Goal: Navigation & Orientation: Find specific page/section

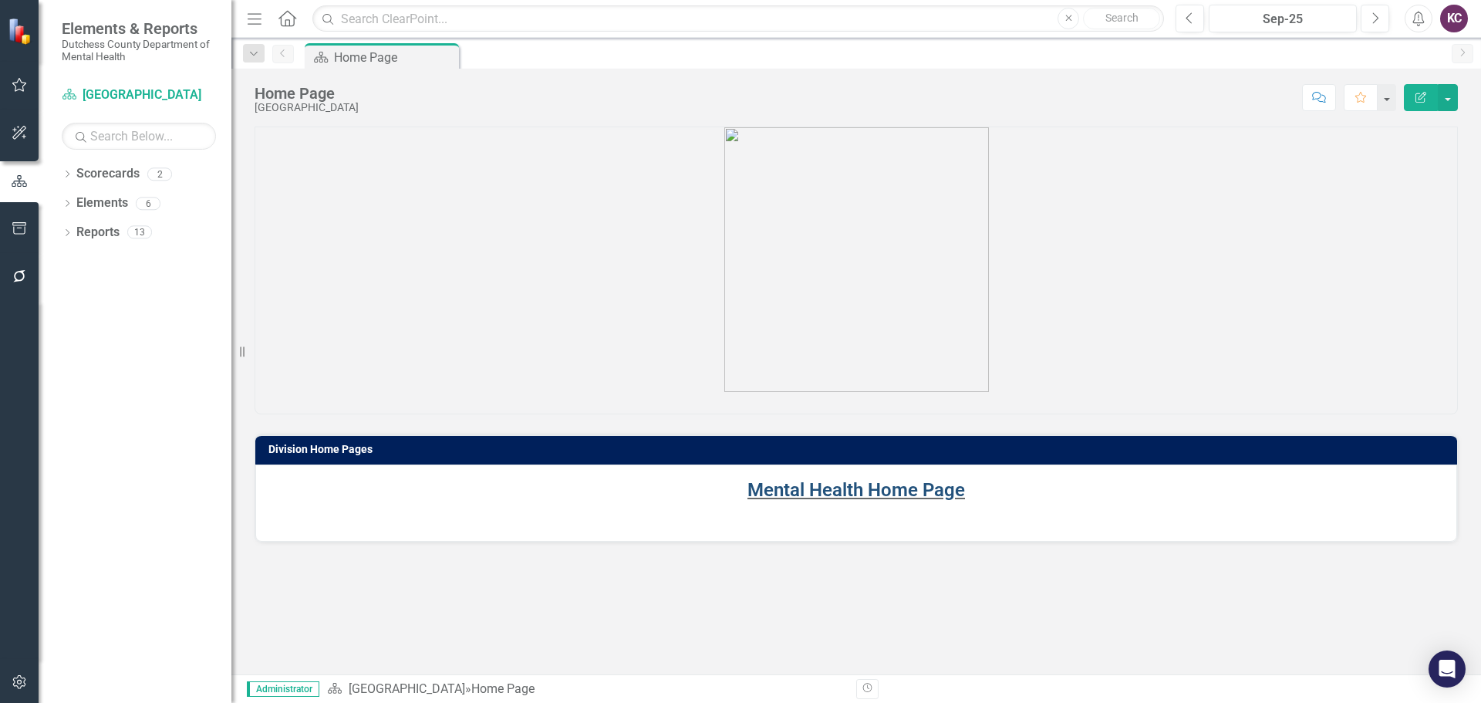
click at [834, 491] on link "Mental Health Home Page" at bounding box center [855, 490] width 217 height 22
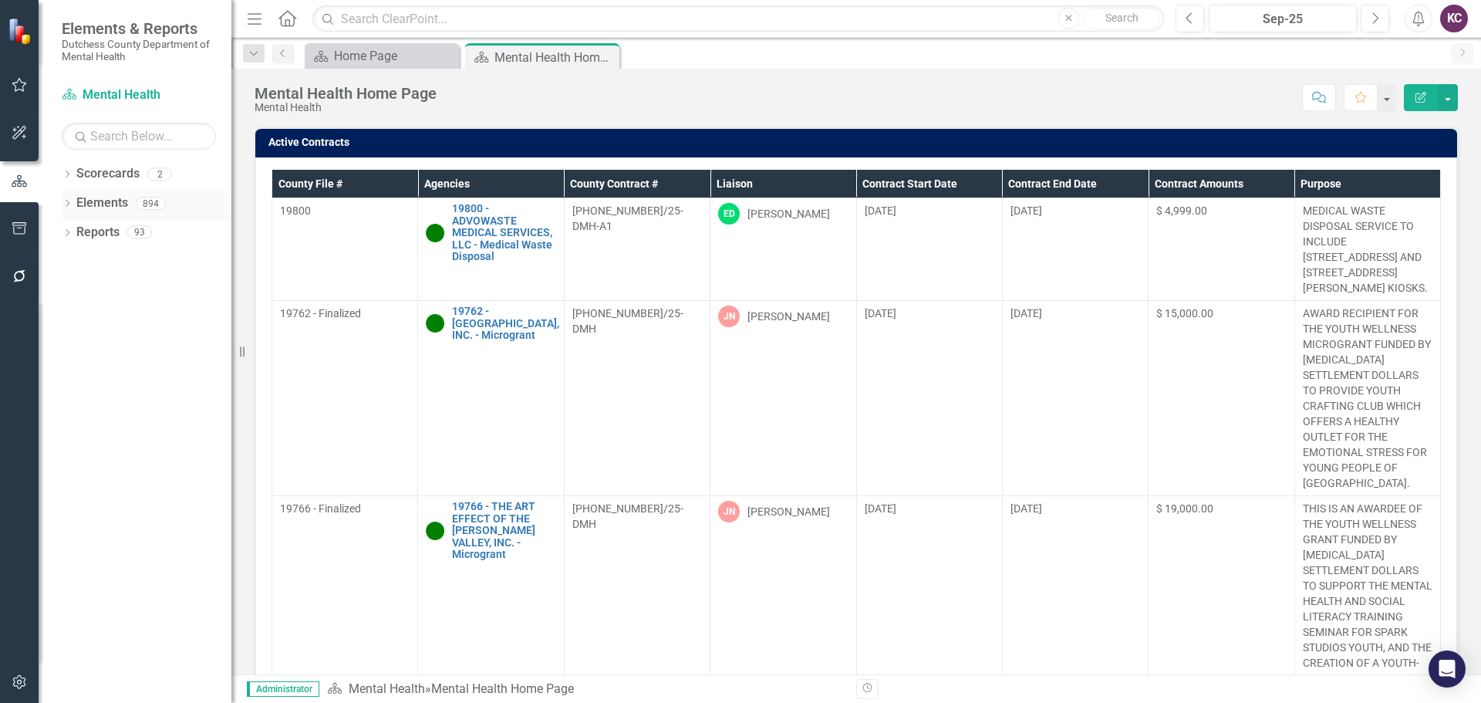
click at [109, 196] on link "Elements" at bounding box center [102, 203] width 52 height 18
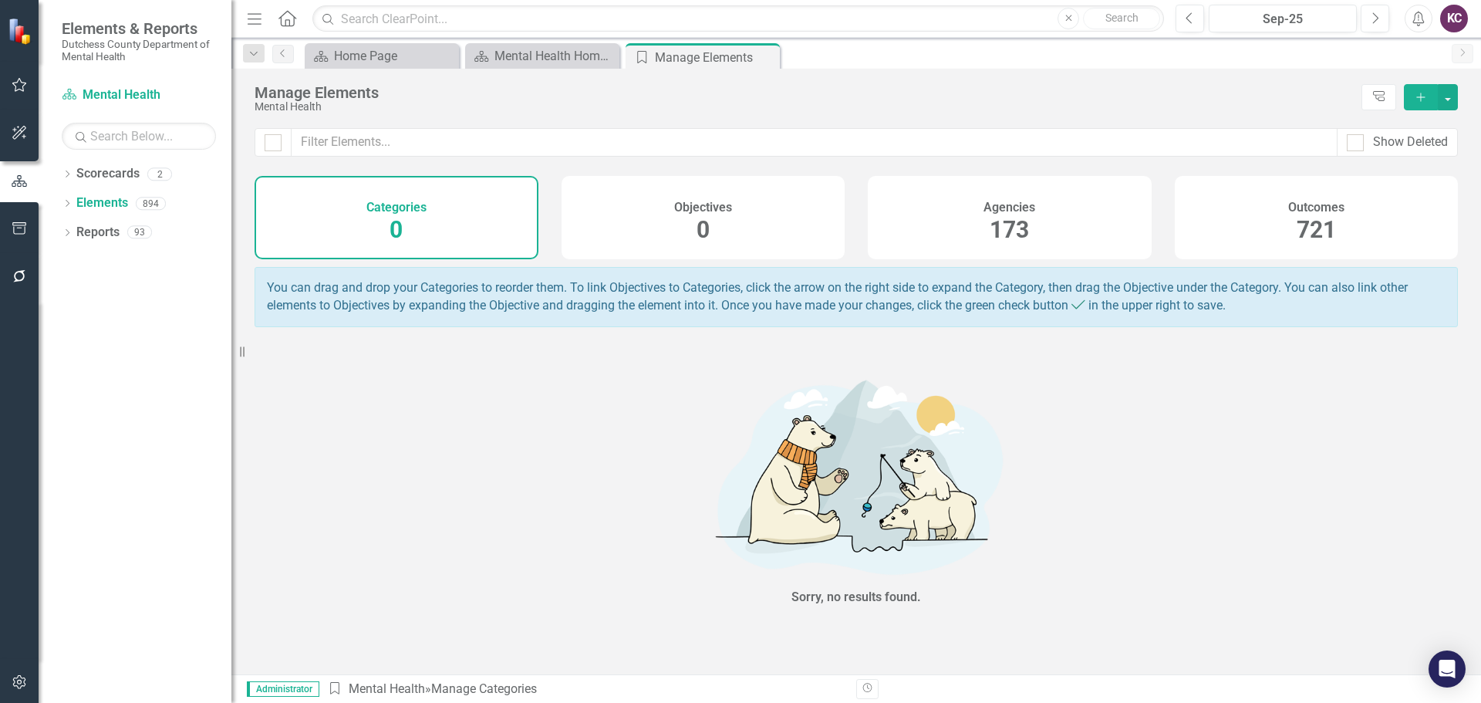
click at [922, 211] on div "Agencies 173" at bounding box center [1010, 217] width 284 height 83
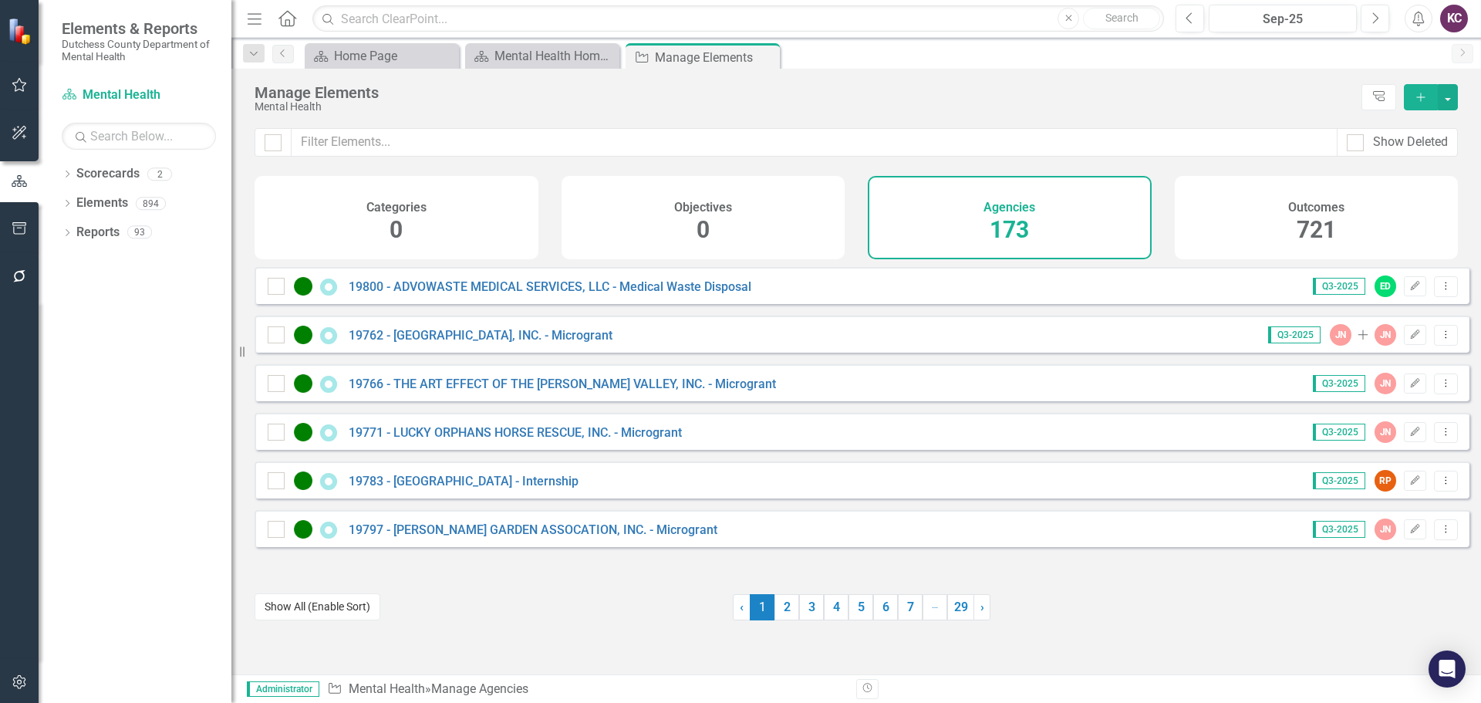
click at [289, 608] on button "Show All (Enable Sort)" at bounding box center [317, 606] width 126 height 27
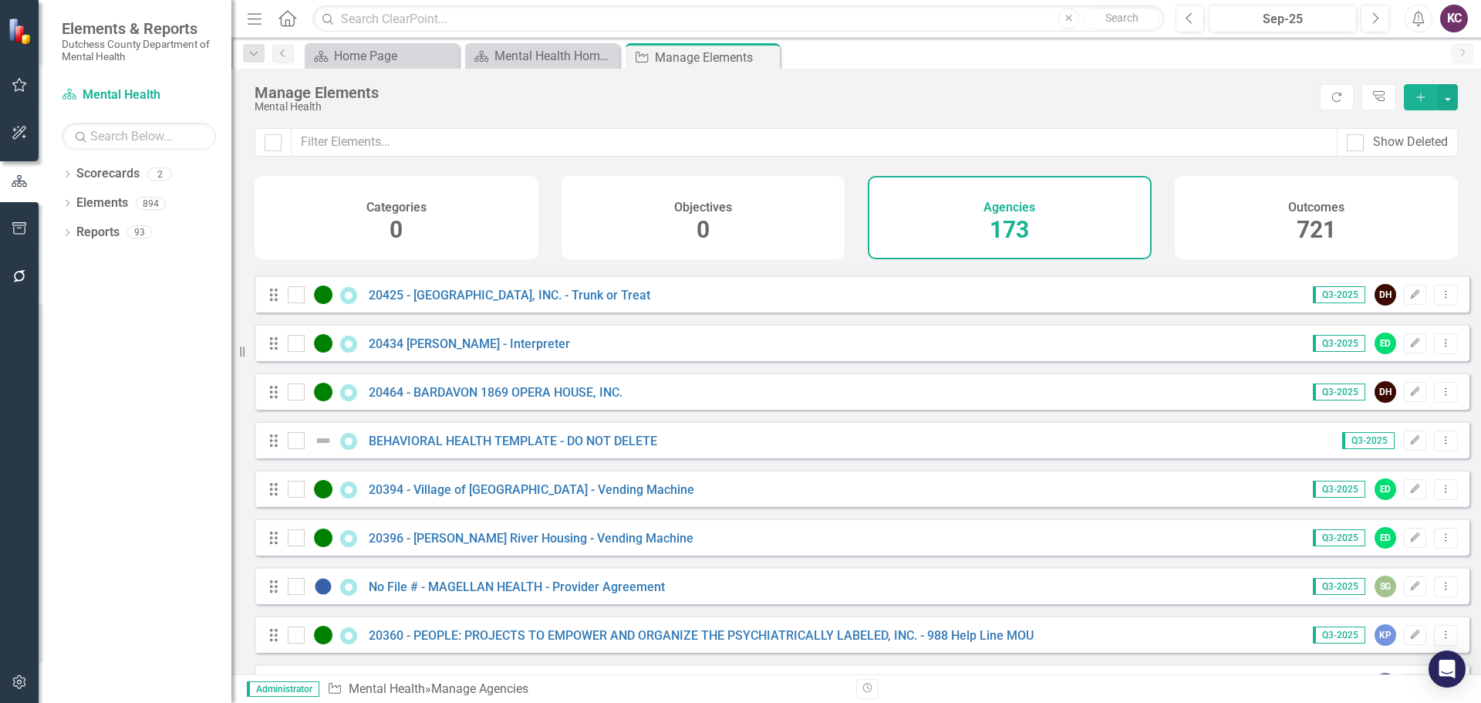
scroll to position [2054, 0]
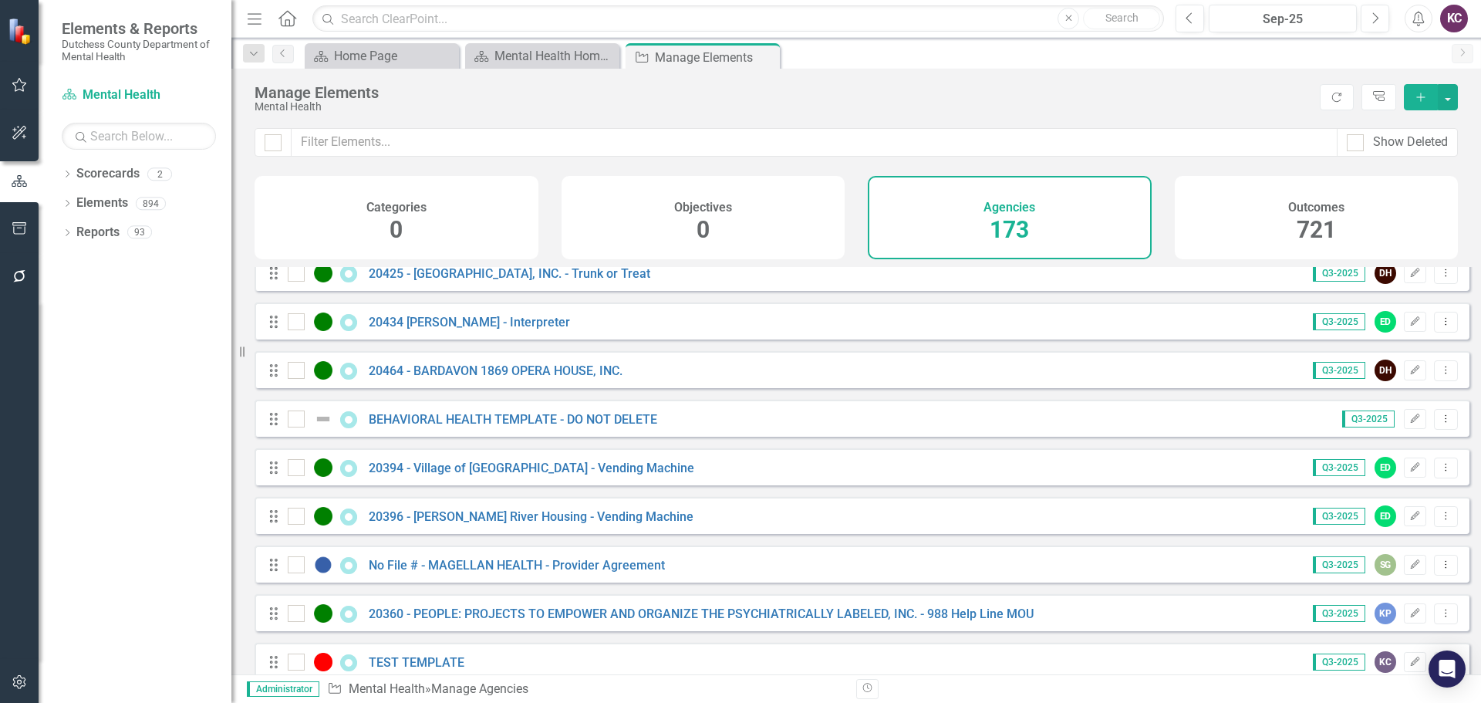
drag, startPoint x: 237, startPoint y: 352, endPoint x: 214, endPoint y: 352, distance: 22.4
click at [214, 352] on div "Elements & Reports Dutchess County Department of Mental Health Scorecard Mental…" at bounding box center [115, 351] width 231 height 703
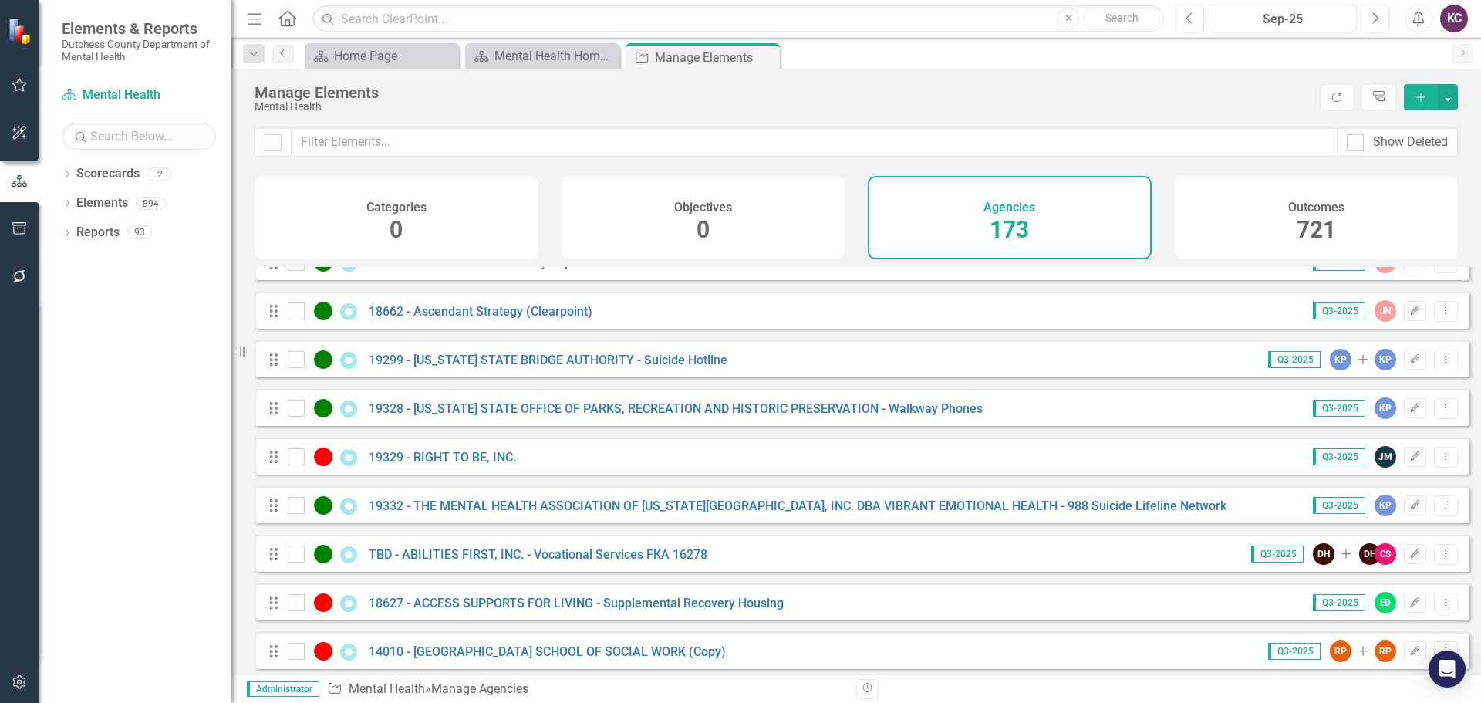
scroll to position [3771, 0]
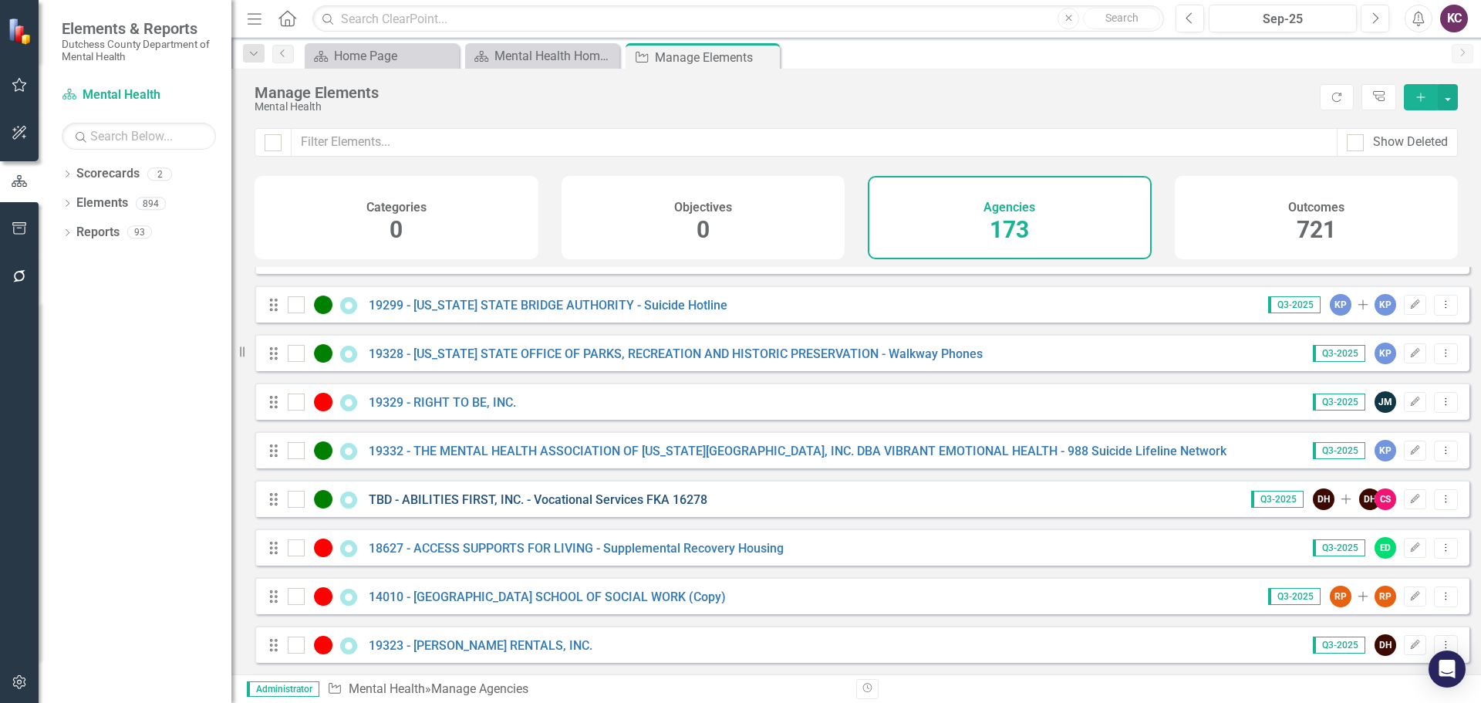
click at [524, 507] on link "TBD - ABILITIES FIRST, INC. - Vocational Services FKA 16278" at bounding box center [538, 499] width 339 height 15
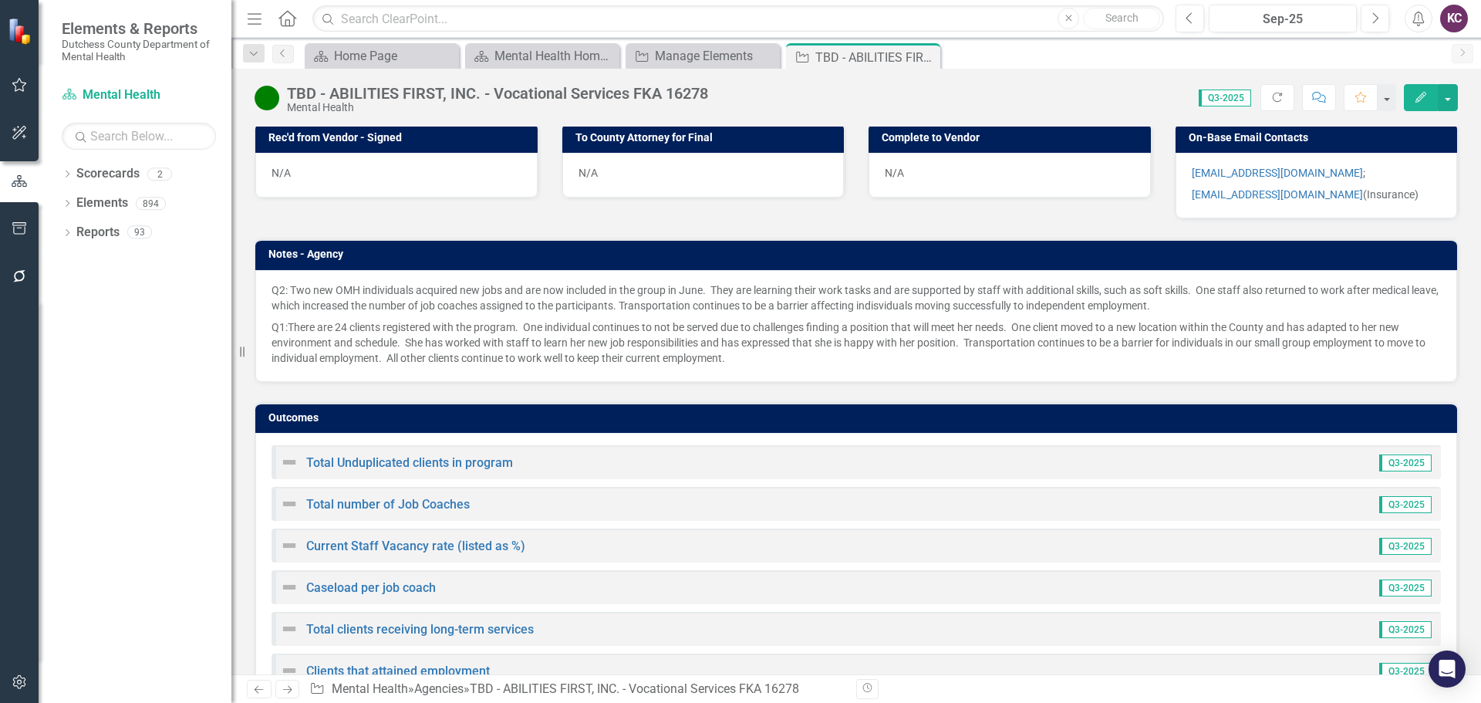
scroll to position [1186, 0]
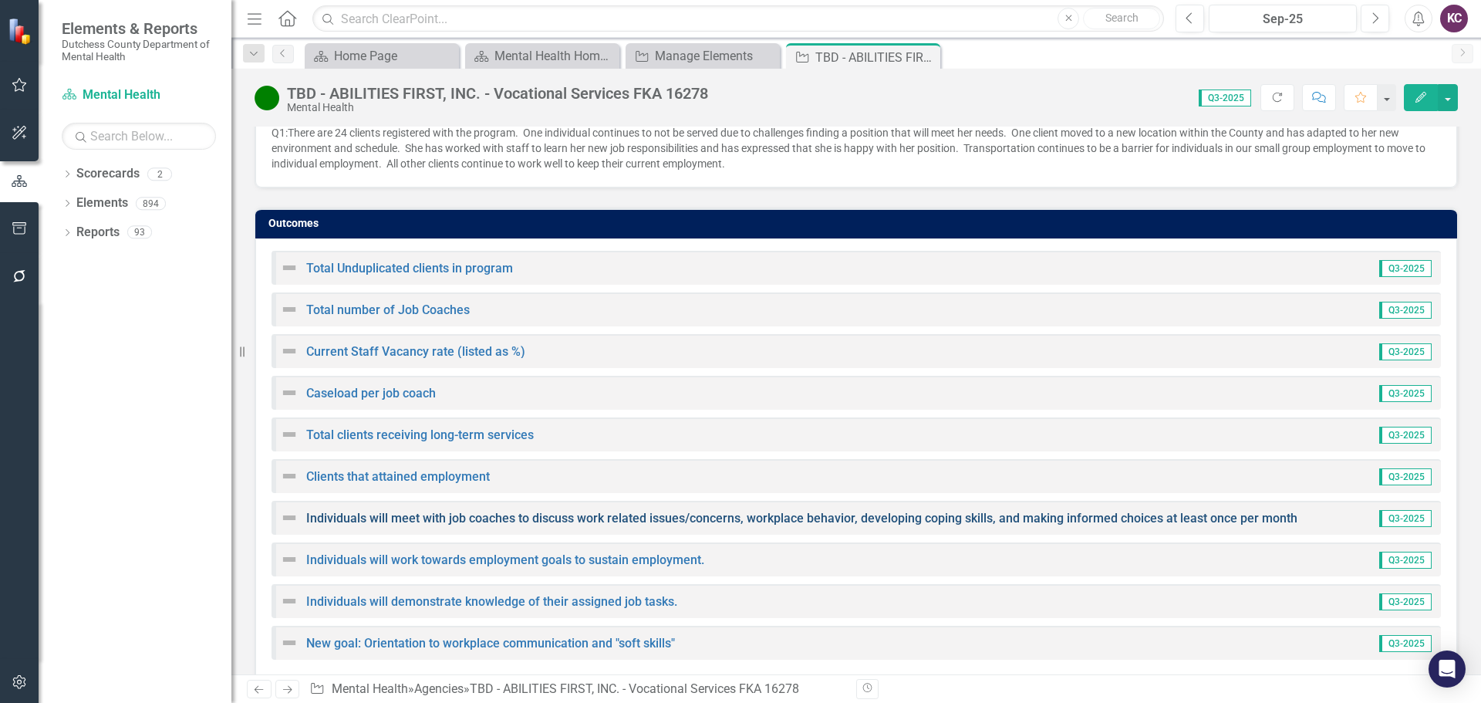
click at [793, 510] on link "Individuals will meet with job coaches to discuss work related issues/concerns,…" at bounding box center [801, 517] width 991 height 15
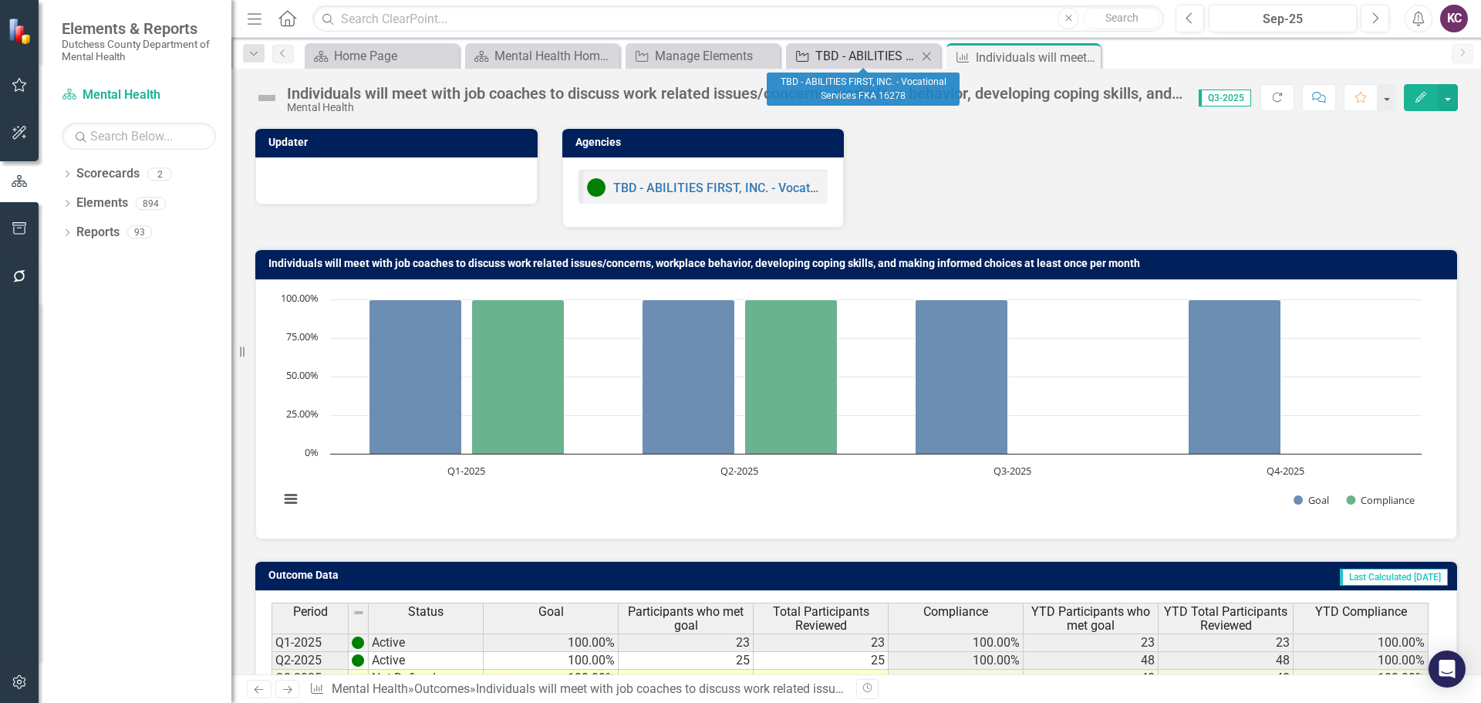
click at [860, 52] on div "TBD - ABILITIES FIRST, INC. - Vocational Services FKA 16278" at bounding box center [866, 55] width 102 height 19
